Goal: Find specific page/section: Find specific page/section

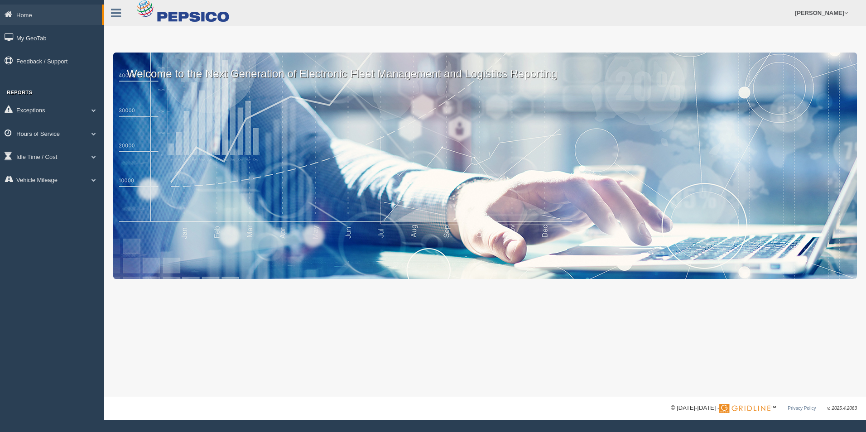
click at [86, 130] on link "Hours of Service" at bounding box center [52, 133] width 104 height 20
click at [80, 151] on link "HOS Explanation Reports" at bounding box center [59, 154] width 86 height 16
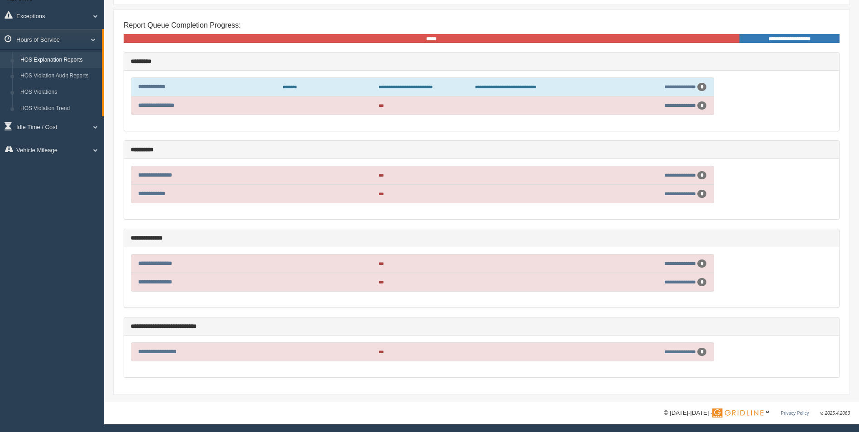
scroll to position [95, 0]
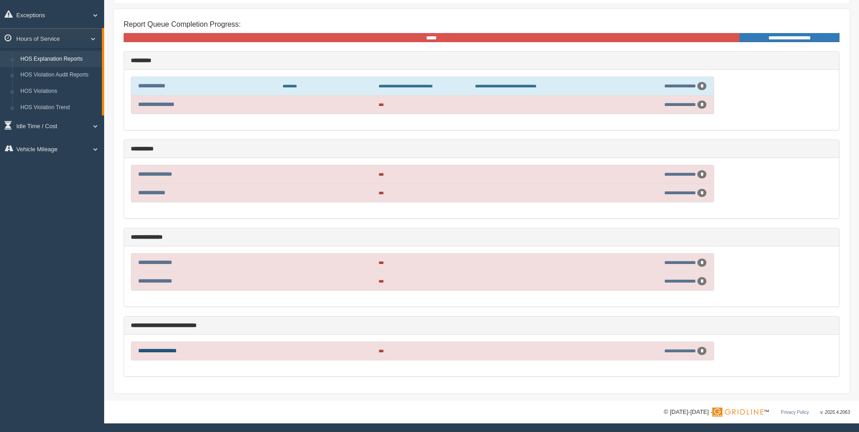
click at [176, 352] on link "**********" at bounding box center [157, 351] width 39 height 6
